Goal: Task Accomplishment & Management: Manage account settings

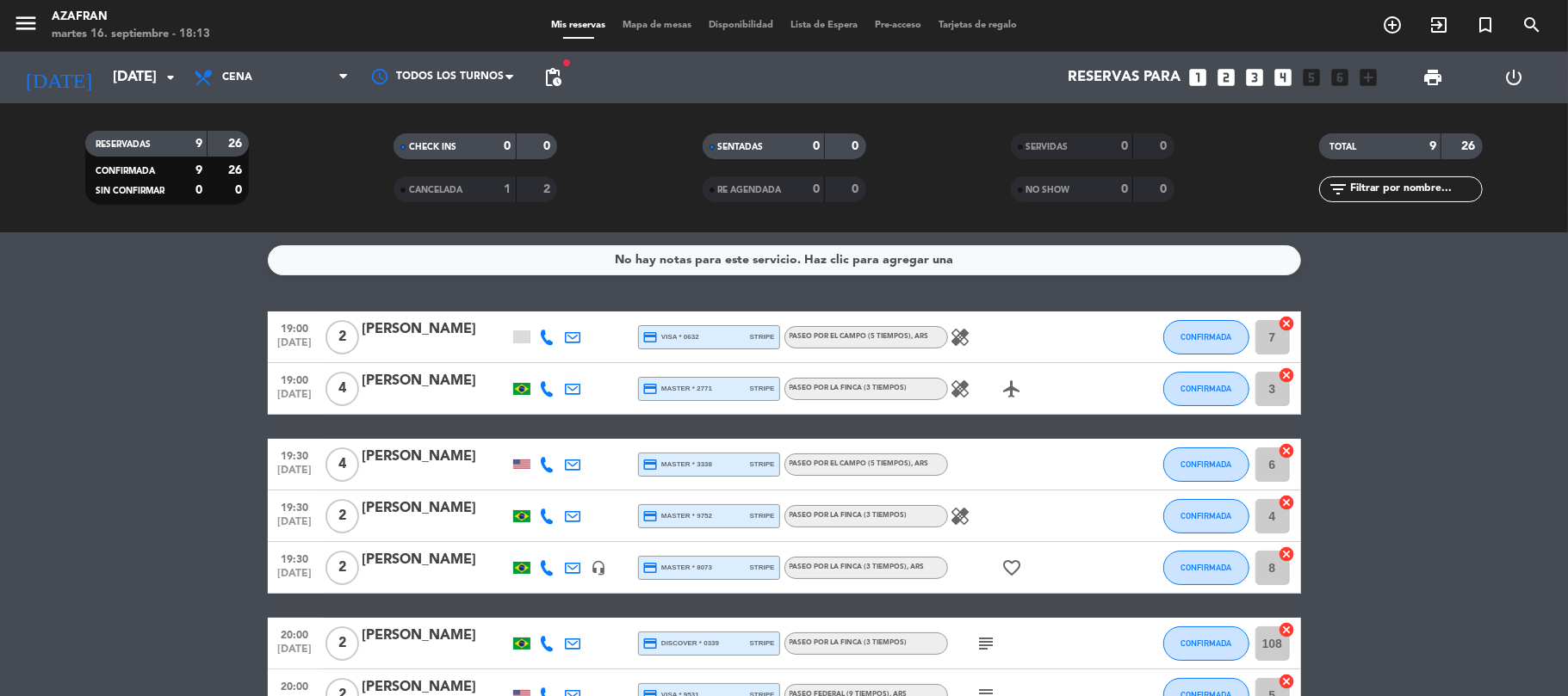
click at [220, 522] on bookings-row "19:00 [DATE] 2 [PERSON_NAME] credit_card visa * 0632 stripe Paseo por el campo …" at bounding box center [784, 580] width 1568 height 537
click at [551, 332] on icon at bounding box center [547, 337] width 16 height 16
click at [555, 301] on span "content_paste" at bounding box center [561, 307] width 13 height 13
click at [544, 389] on icon at bounding box center [547, 390] width 16 height 16
click at [535, 360] on span "Copiar" at bounding box center [531, 359] width 36 height 18
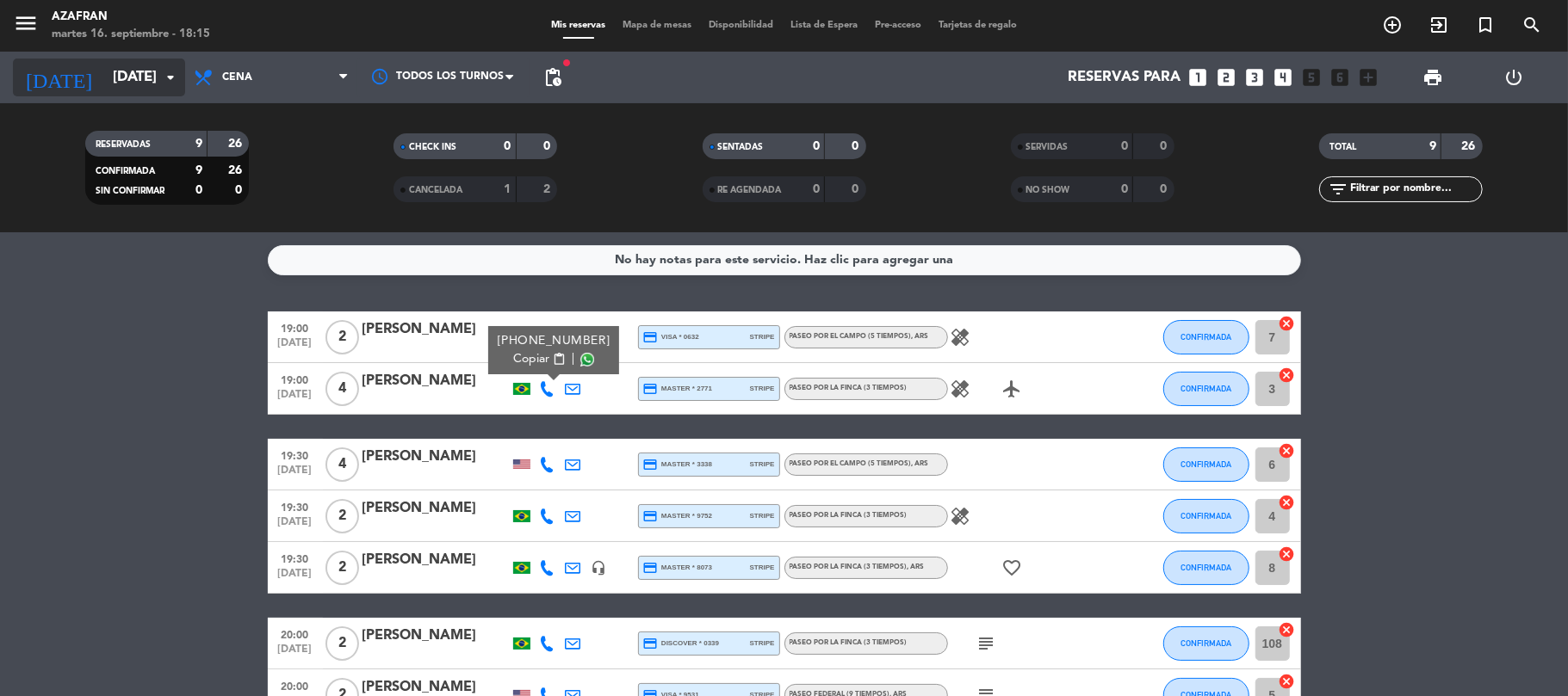
click at [162, 68] on icon "arrow_drop_down" at bounding box center [170, 77] width 21 height 21
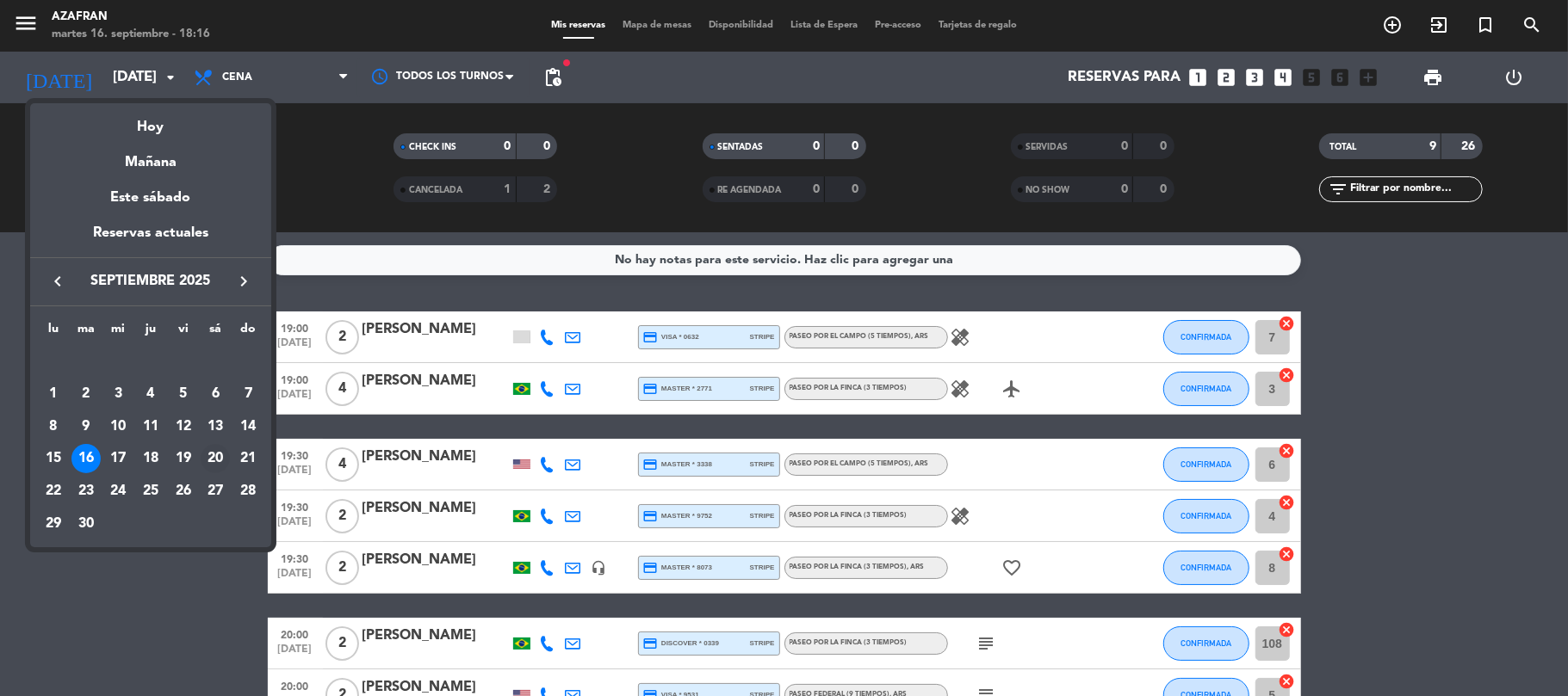
click at [218, 460] on div "20" at bounding box center [215, 459] width 30 height 30
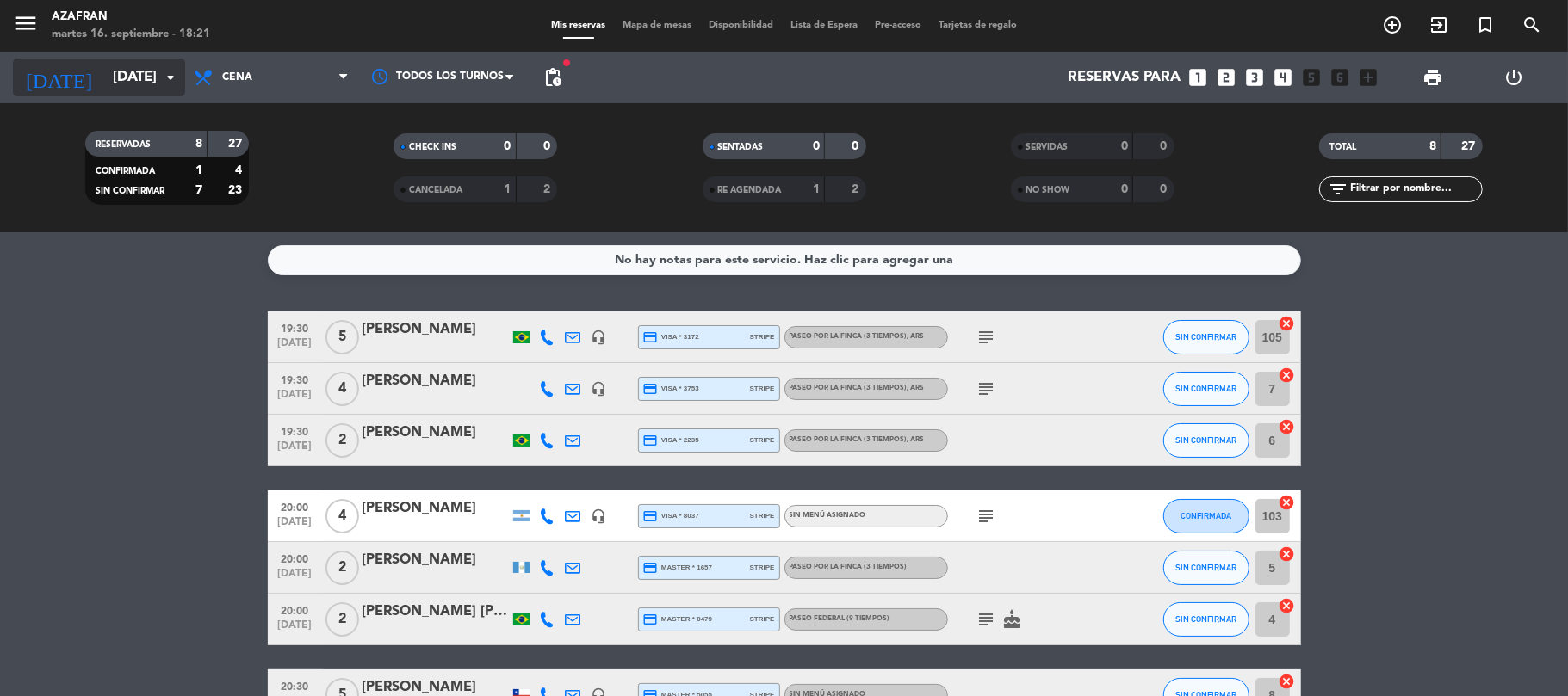
click at [110, 79] on input "[DATE]" at bounding box center [197, 78] width 186 height 34
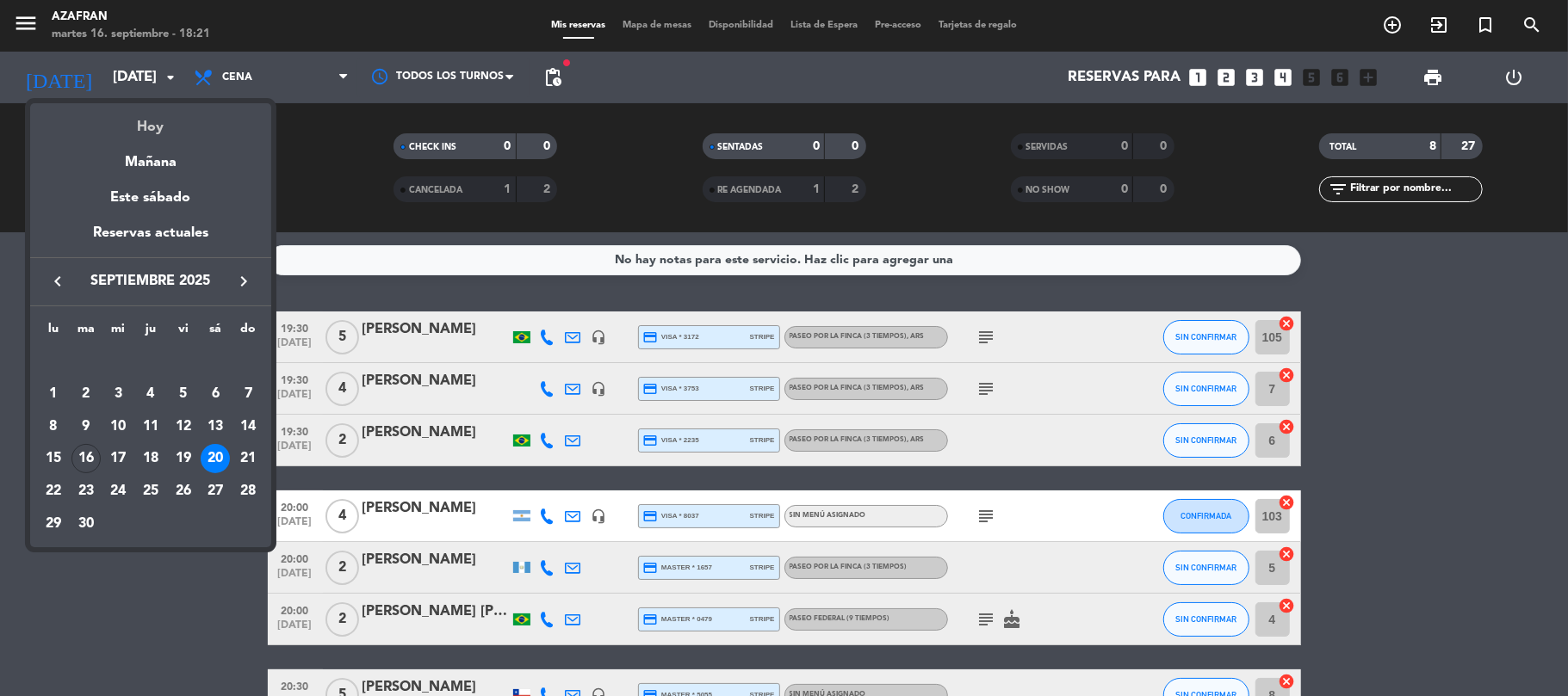
click at [148, 131] on div "Hoy" at bounding box center [150, 121] width 241 height 36
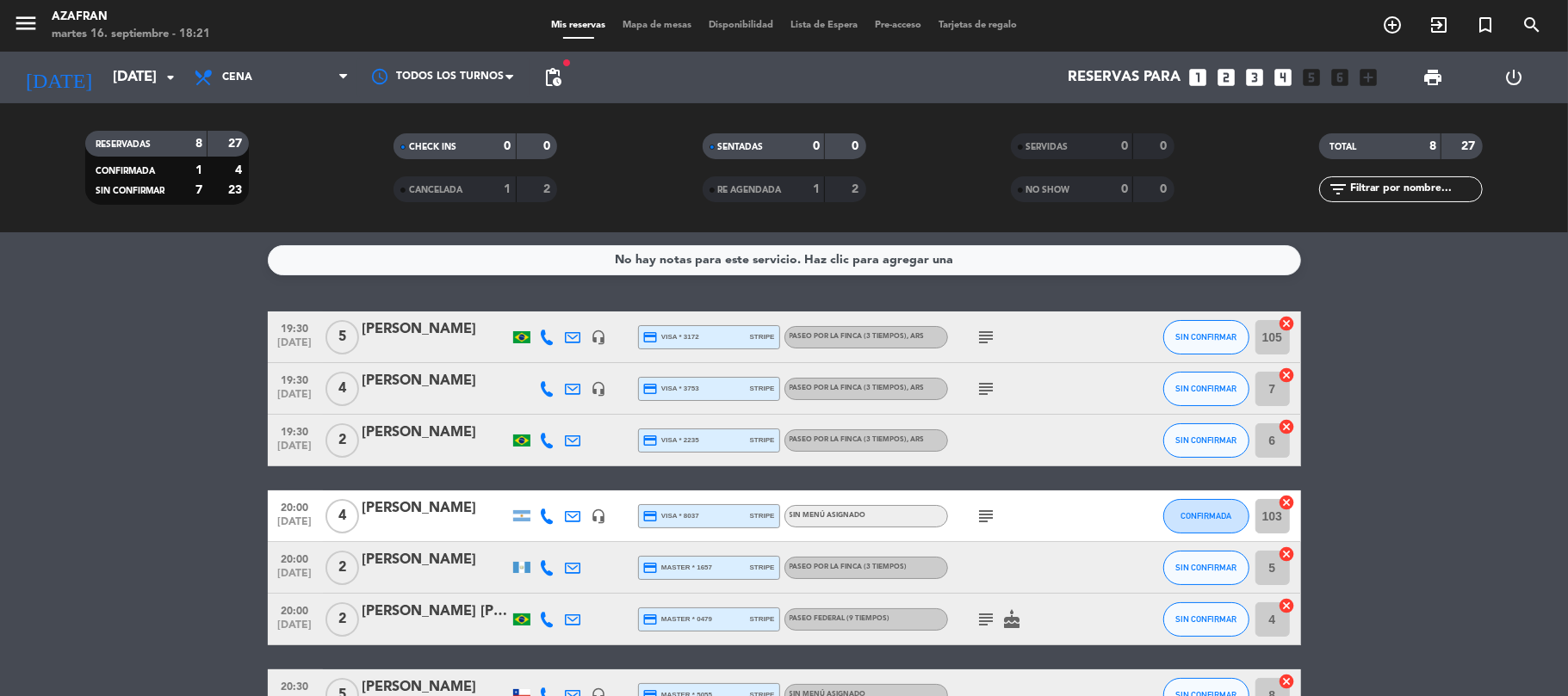
type input "[DATE]"
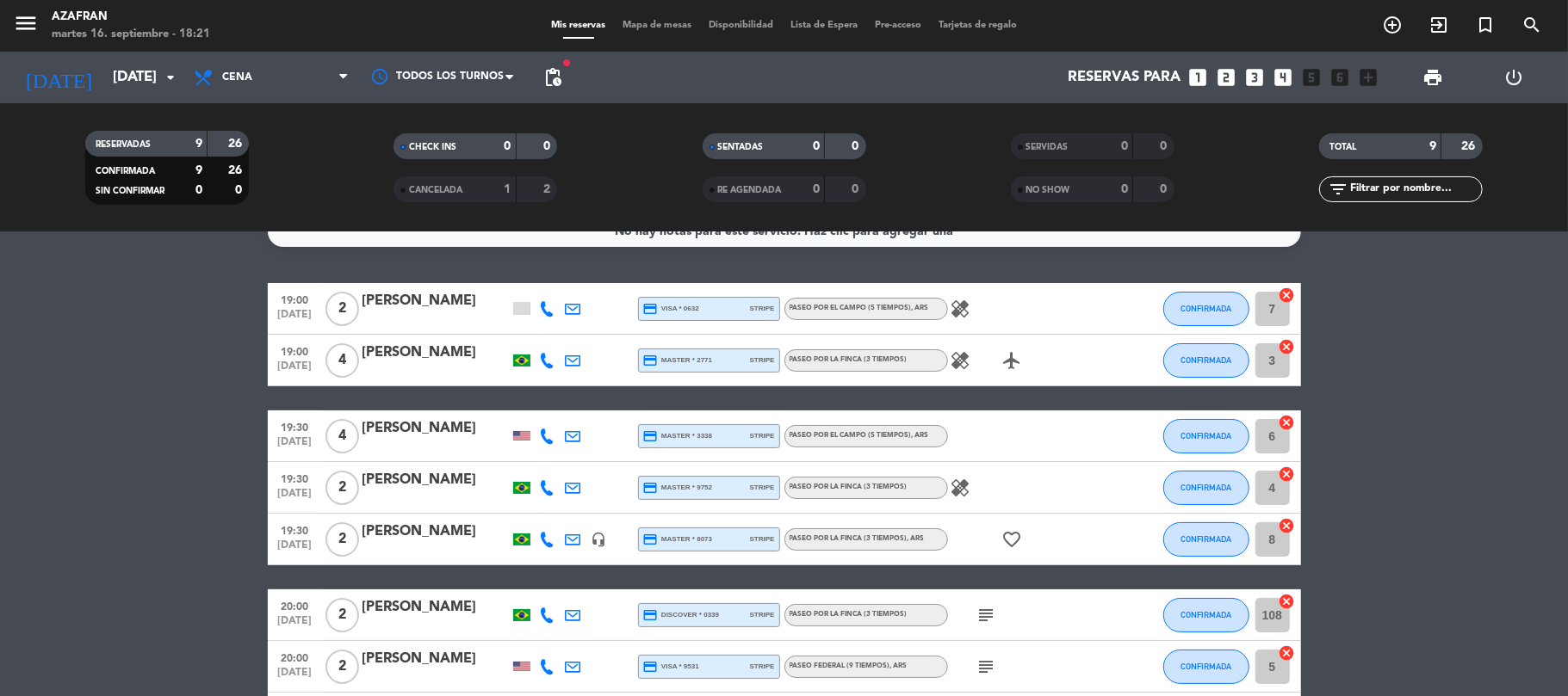
scroll to position [238, 0]
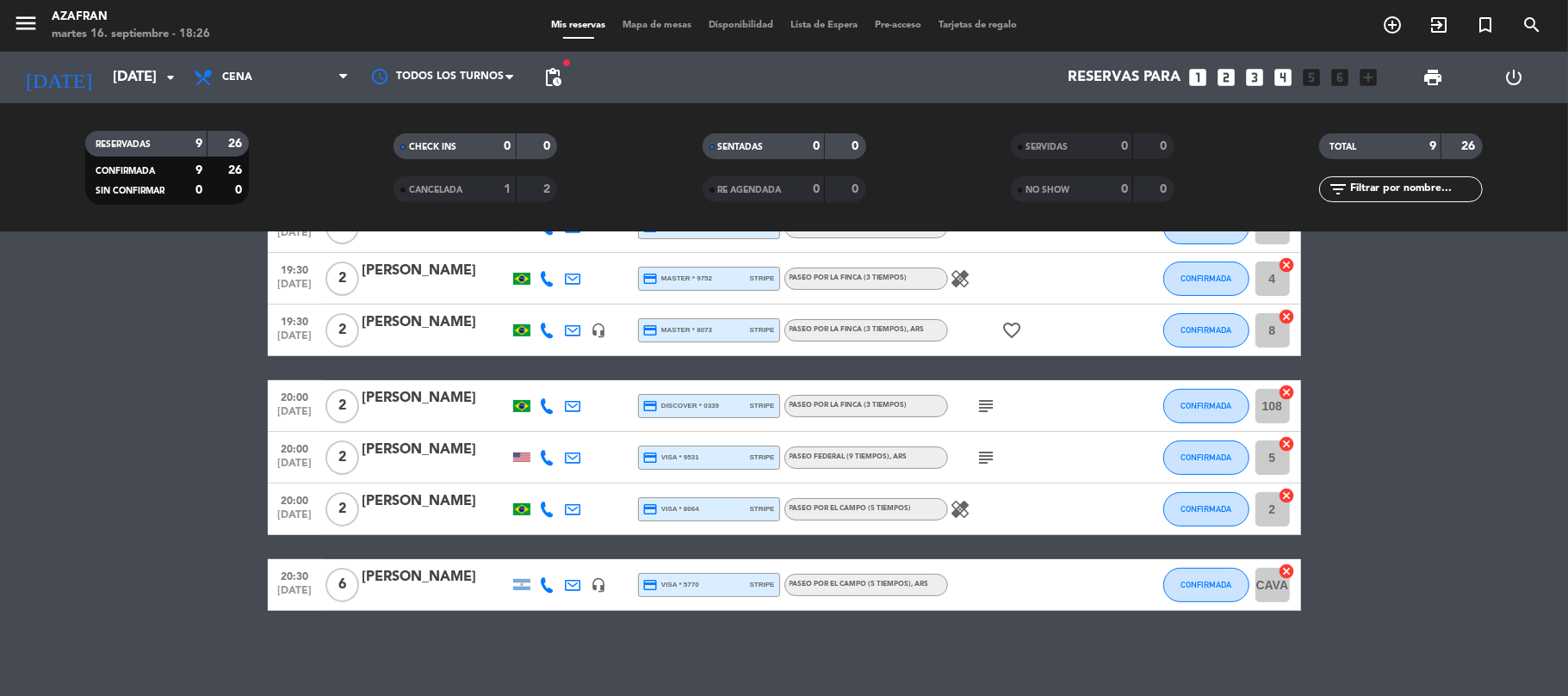
click at [246, 511] on bookings-row "19:00 [DATE] 2 [PERSON_NAME] credit_card visa * 0632 stripe Paseo por el campo …" at bounding box center [784, 343] width 1568 height 537
click at [129, 418] on bookings-row "19:00 [DATE] 2 [PERSON_NAME] credit_card visa * 0632 stripe Paseo por el campo …" at bounding box center [784, 343] width 1568 height 537
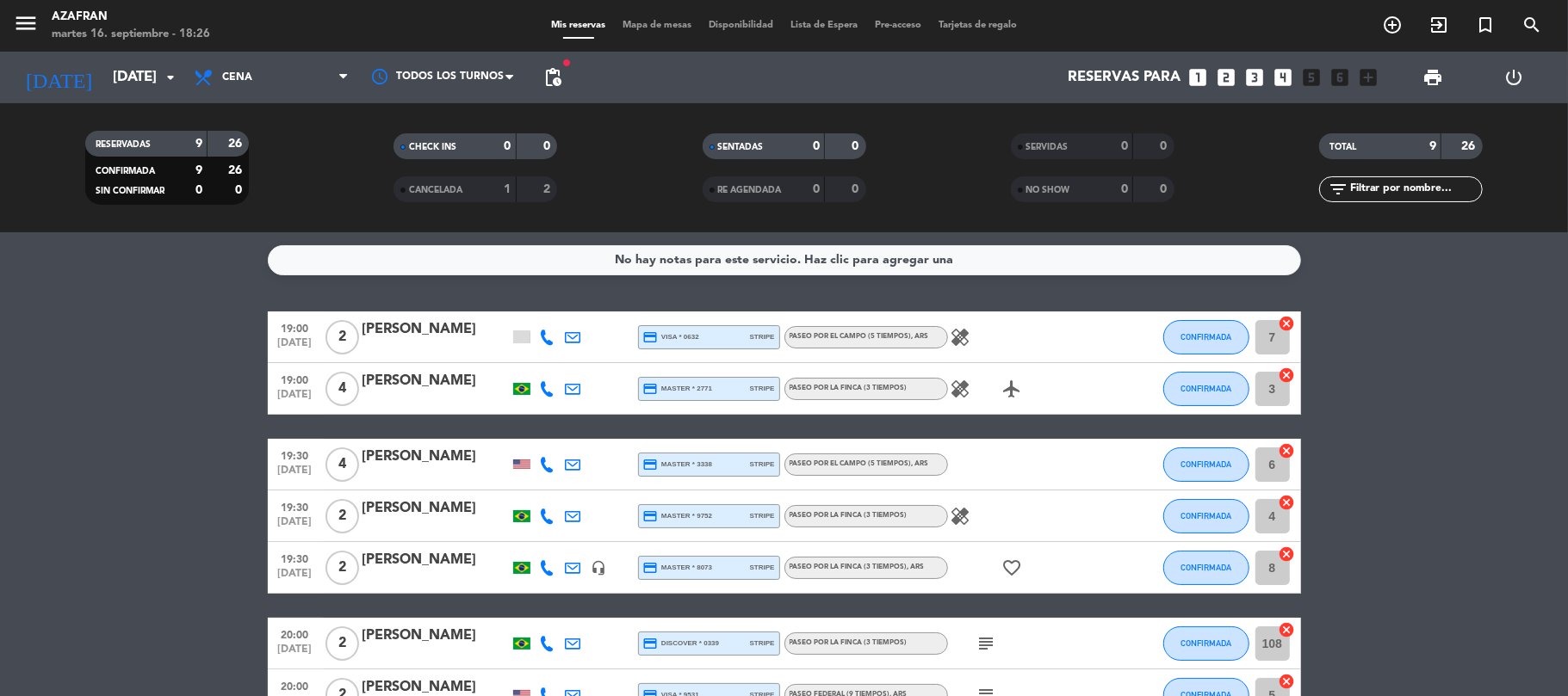
click at [545, 395] on icon at bounding box center [547, 390] width 16 height 16
click at [536, 353] on span "Copiar" at bounding box center [531, 359] width 36 height 18
click at [551, 467] on icon at bounding box center [547, 465] width 16 height 16
click at [544, 439] on button "Copiar content_paste" at bounding box center [545, 435] width 53 height 18
click at [545, 518] on icon at bounding box center [547, 517] width 16 height 16
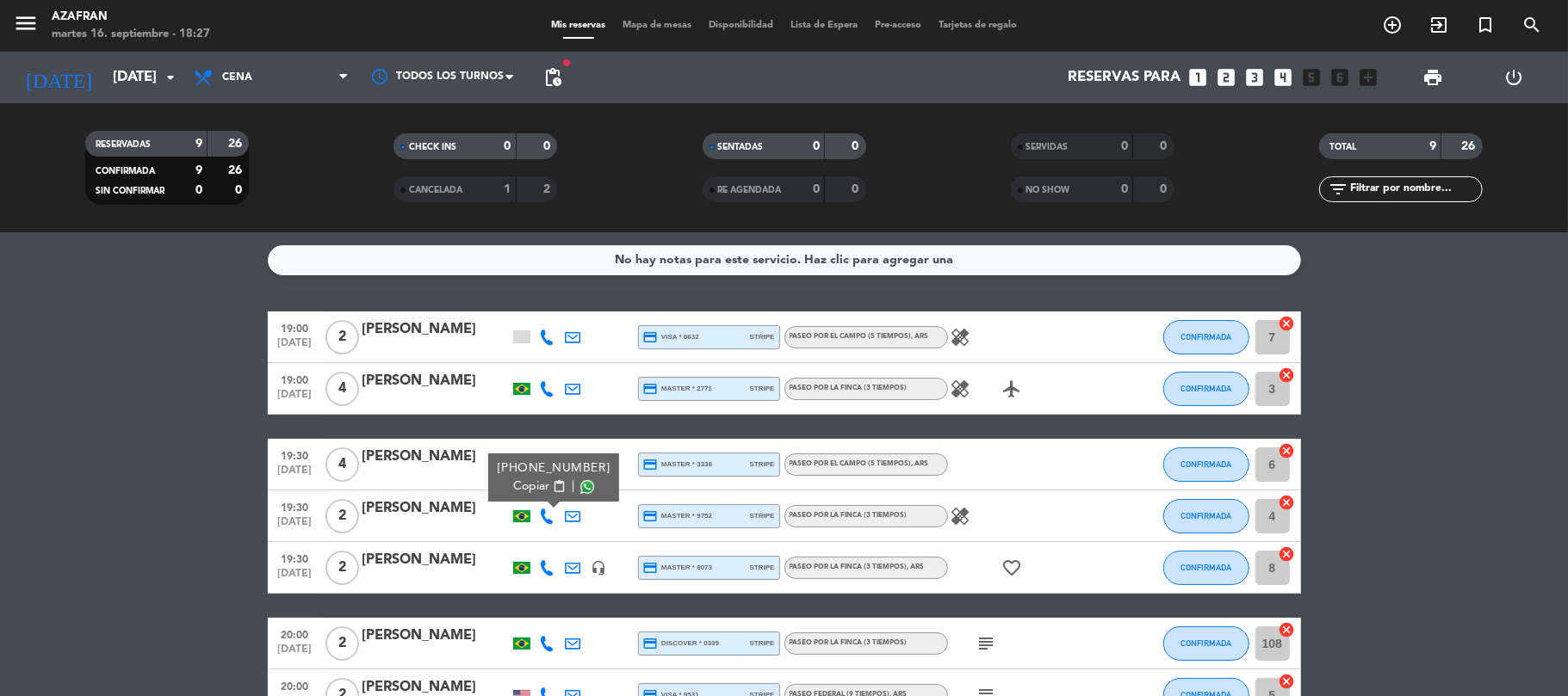
click at [207, 522] on bookings-row "19:00 [DATE] 2 [PERSON_NAME] credit_card visa * 0632 stripe Paseo por el campo …" at bounding box center [784, 580] width 1568 height 537
